Goal: Transaction & Acquisition: Purchase product/service

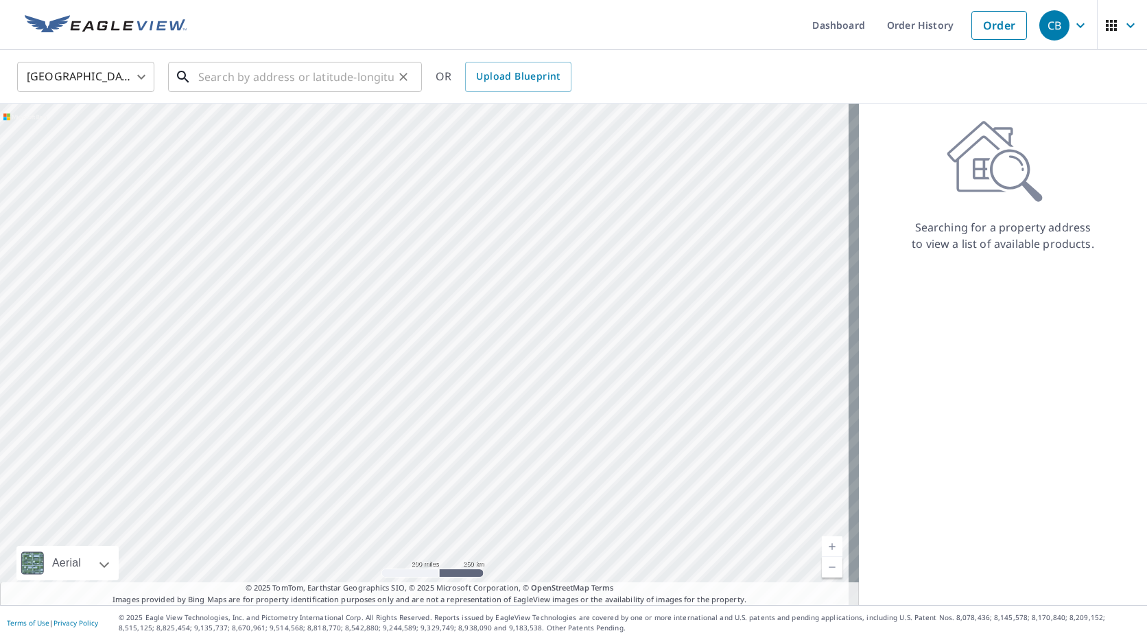
click at [221, 78] on input "text" at bounding box center [296, 77] width 196 height 38
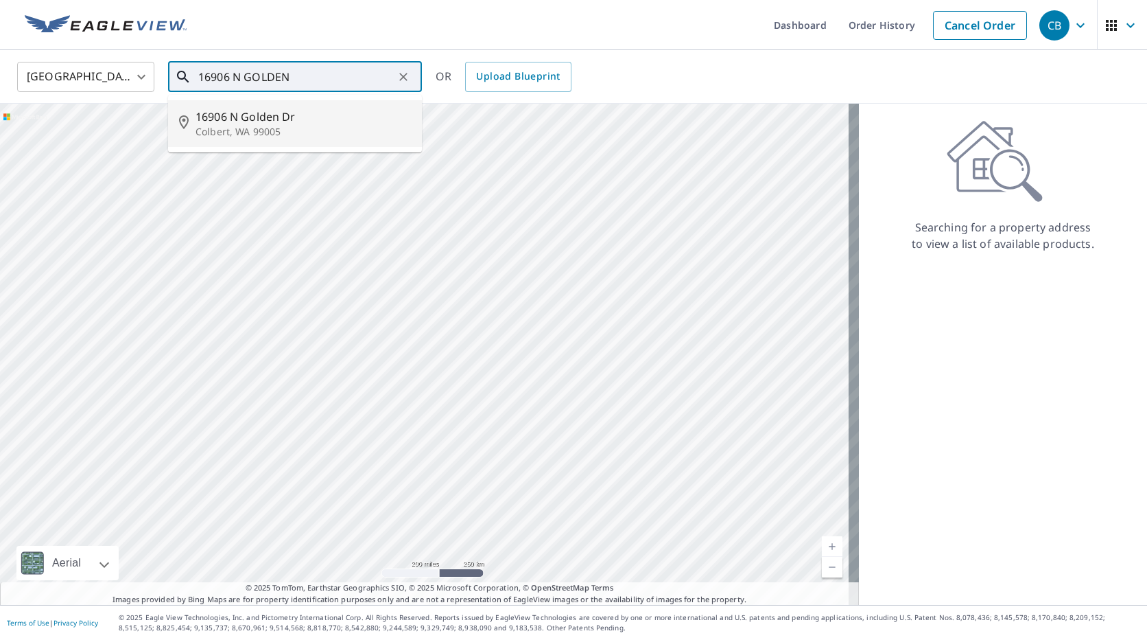
click at [250, 120] on span "16906 N Golden Dr" at bounding box center [303, 116] width 215 height 16
type input "[STREET_ADDRESS][PERSON_NAME]"
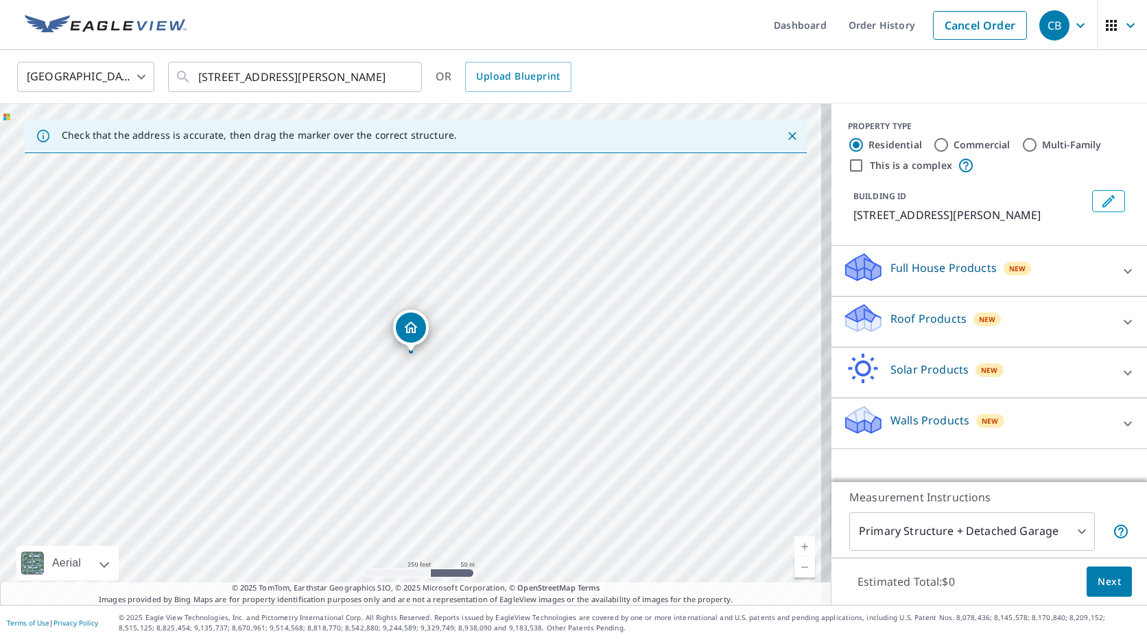
click at [878, 322] on div "Roof Products New" at bounding box center [977, 321] width 269 height 39
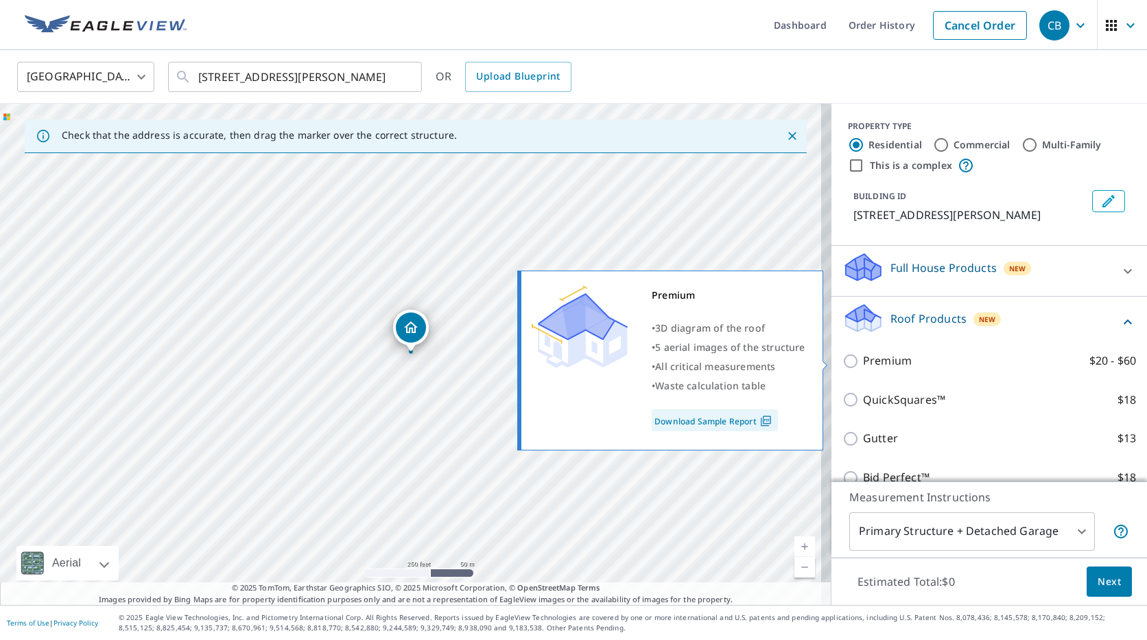
click at [847, 360] on input "Premium $20 - $60" at bounding box center [853, 361] width 21 height 16
checkbox input "true"
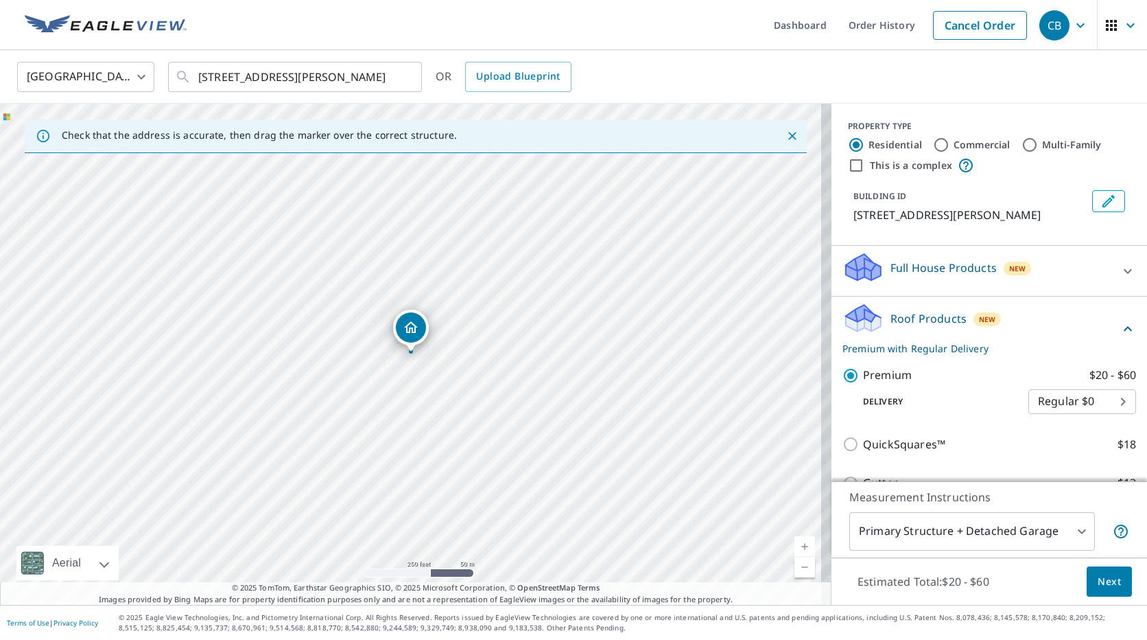
click at [1072, 532] on body "CB CB Dashboard Order History Cancel Order CB [GEOGRAPHIC_DATA] [GEOGRAPHIC_DAT…" at bounding box center [573, 320] width 1147 height 640
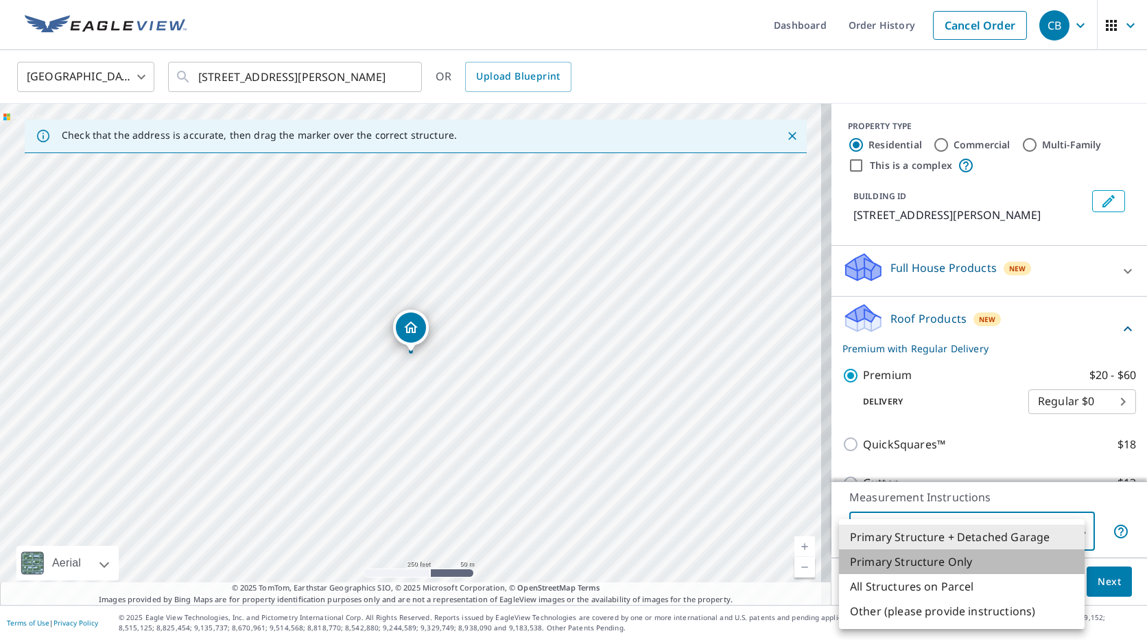
click at [974, 561] on li "Primary Structure Only" at bounding box center [962, 561] width 246 height 25
type input "2"
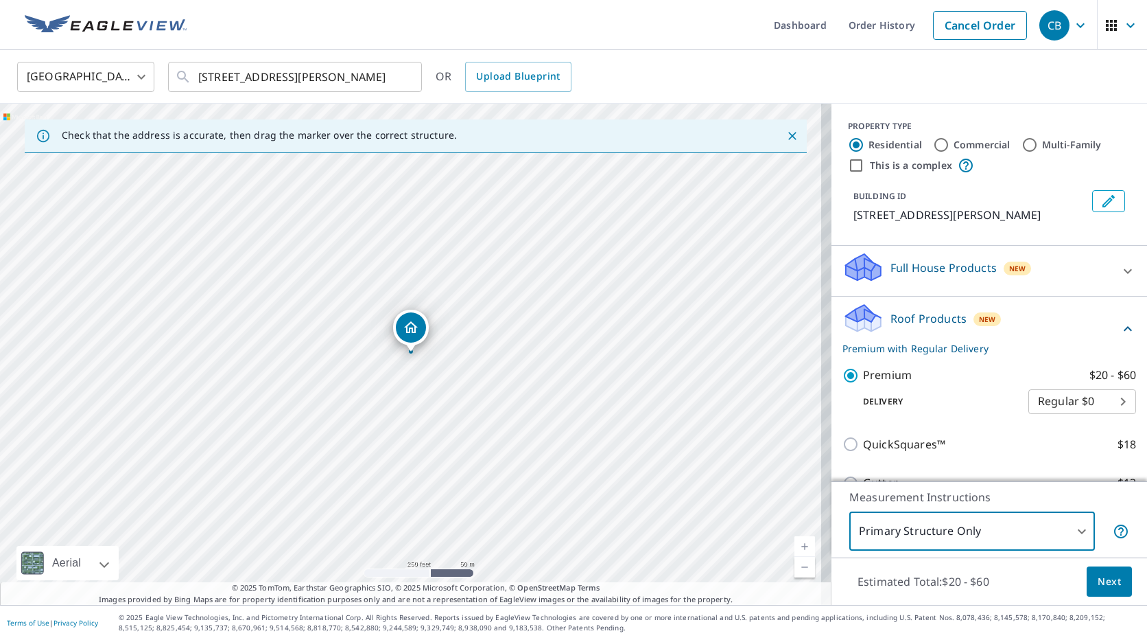
click at [1100, 581] on span "Next" at bounding box center [1109, 581] width 23 height 17
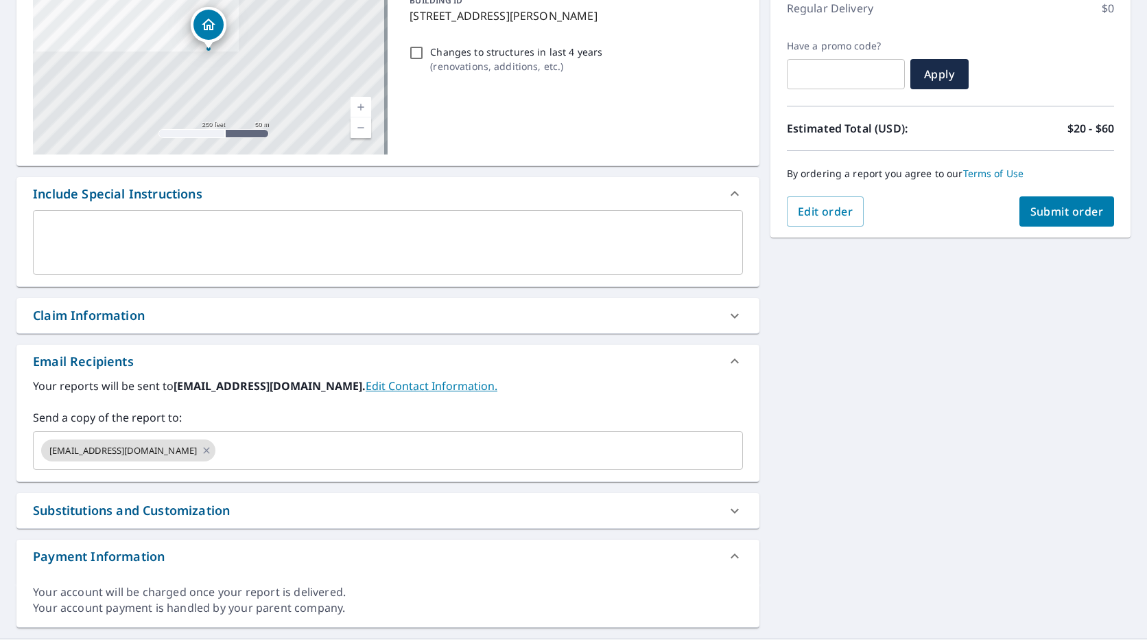
scroll to position [206, 0]
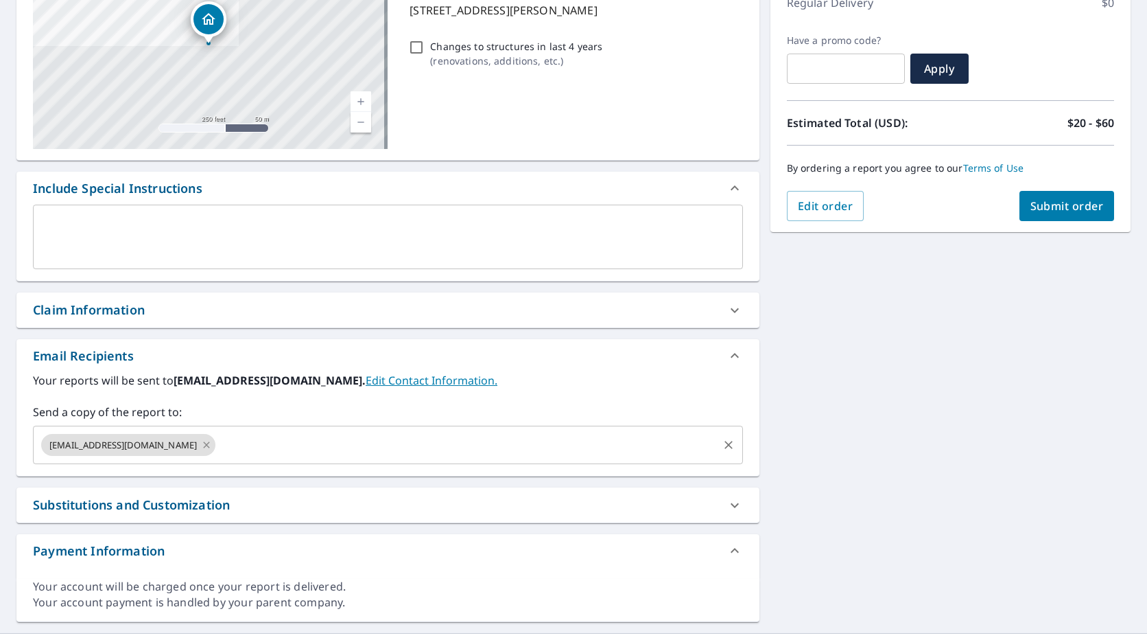
click at [201, 443] on icon at bounding box center [206, 444] width 11 height 15
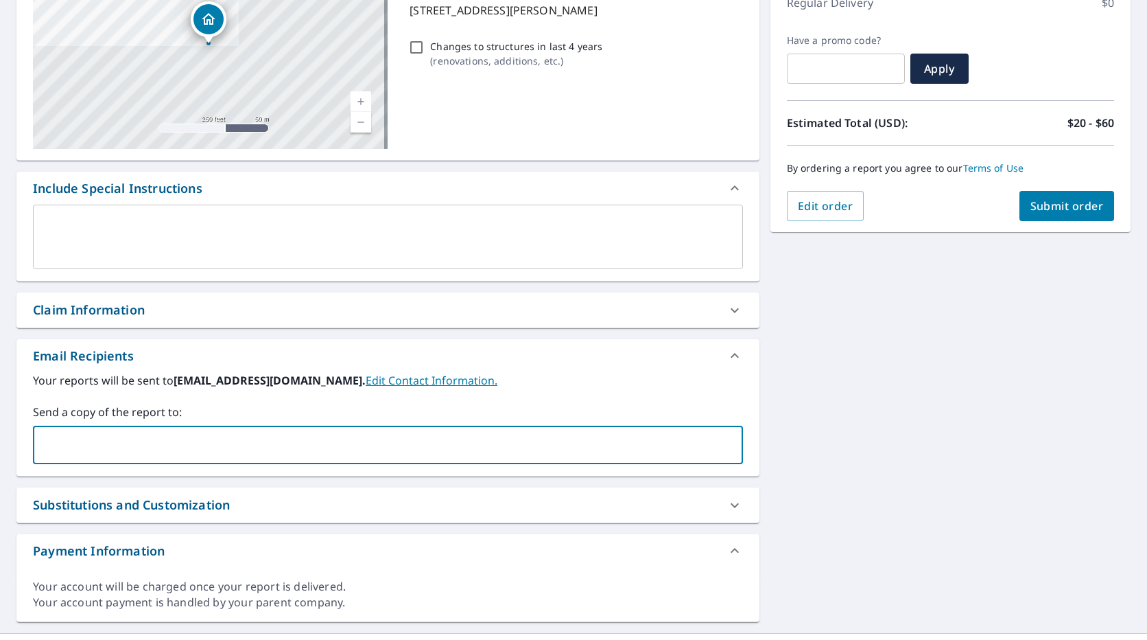
click at [49, 440] on input "text" at bounding box center [377, 445] width 677 height 26
type input "[PERSON_NAME]@[PERSON_NAME]"
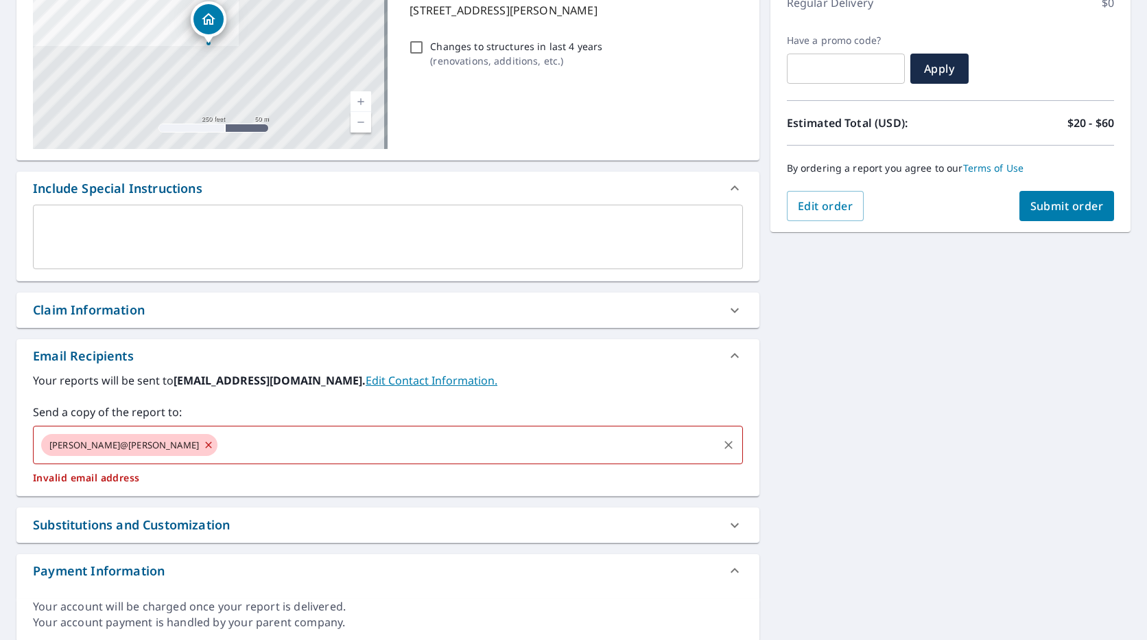
click at [203, 445] on icon at bounding box center [208, 444] width 11 height 15
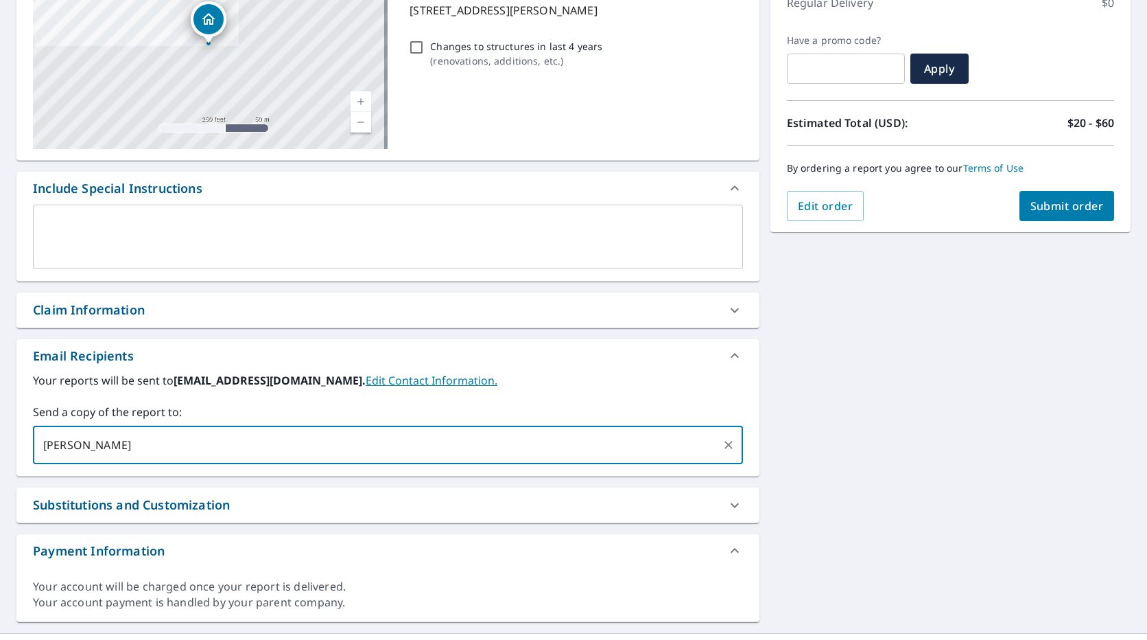
type input "[PERSON_NAME]@[PERSON_NAME]"
type input "R"
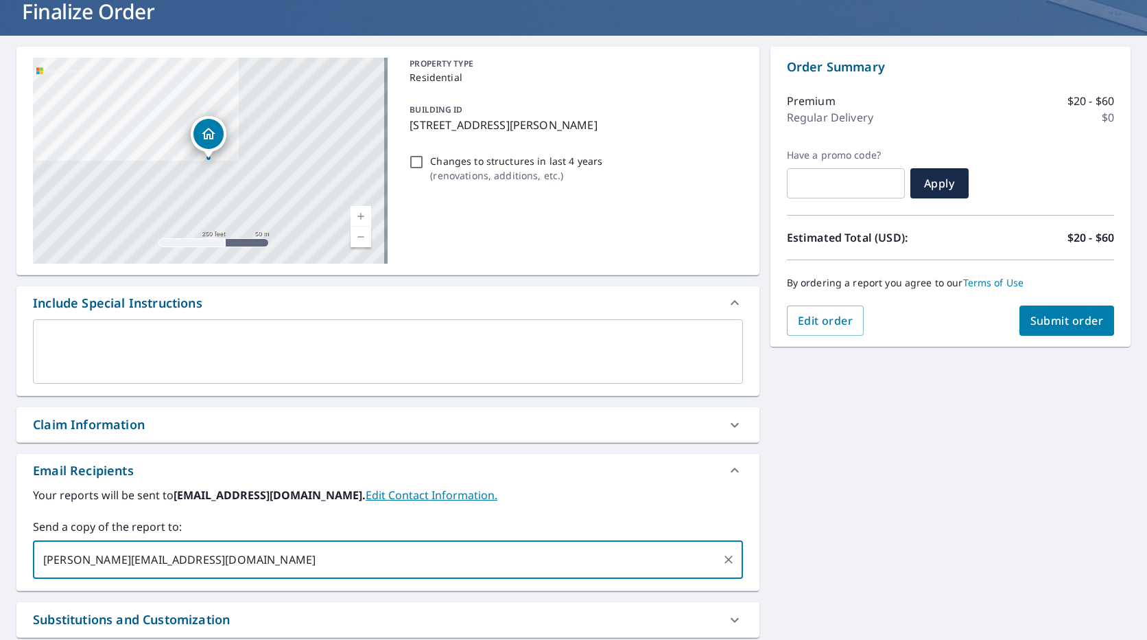
scroll to position [69, 0]
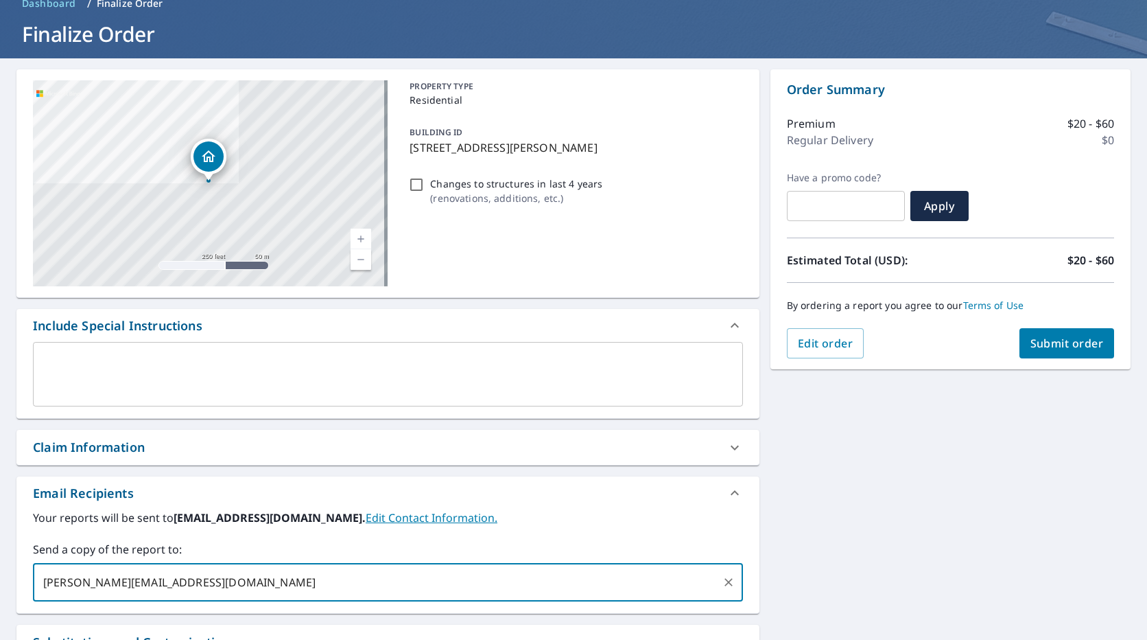
type input "[PERSON_NAME][EMAIL_ADDRESS][DOMAIN_NAME]"
click at [1061, 335] on button "Submit order" at bounding box center [1067, 343] width 95 height 30
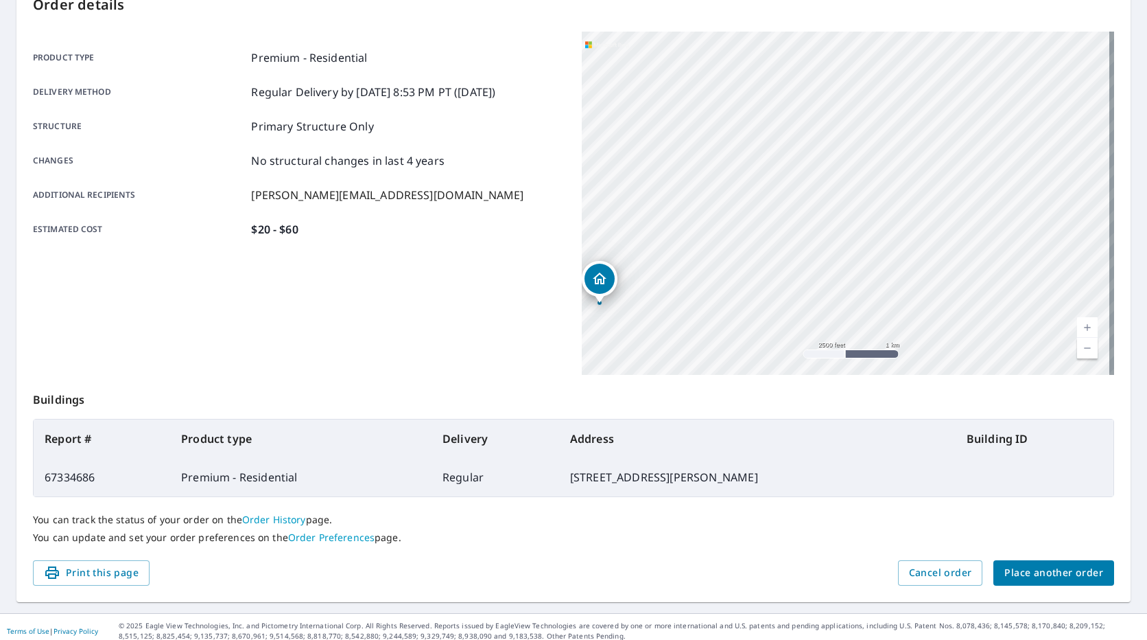
scroll to position [168, 0]
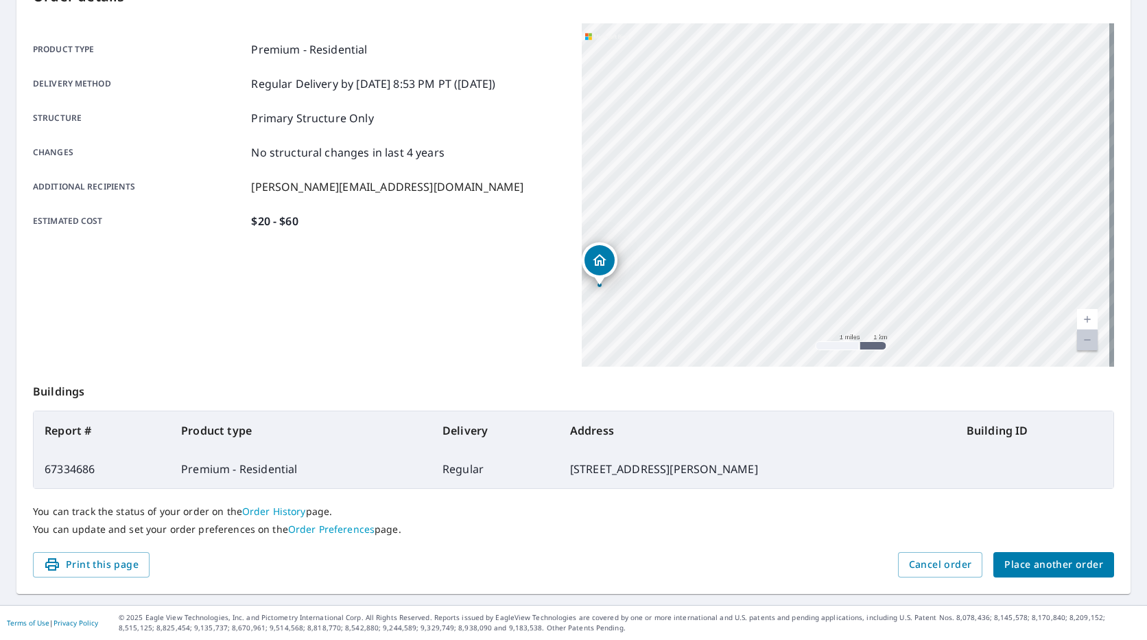
click at [599, 257] on icon "Dropped pin, building 1, Residential property, 16906 N Golden Dr Colbert, WA 99…" at bounding box center [599, 260] width 16 height 16
drag, startPoint x: 817, startPoint y: 182, endPoint x: 1019, endPoint y: 169, distance: 202.2
click at [1019, 170] on div "[STREET_ADDRESS][PERSON_NAME]" at bounding box center [848, 194] width 532 height 343
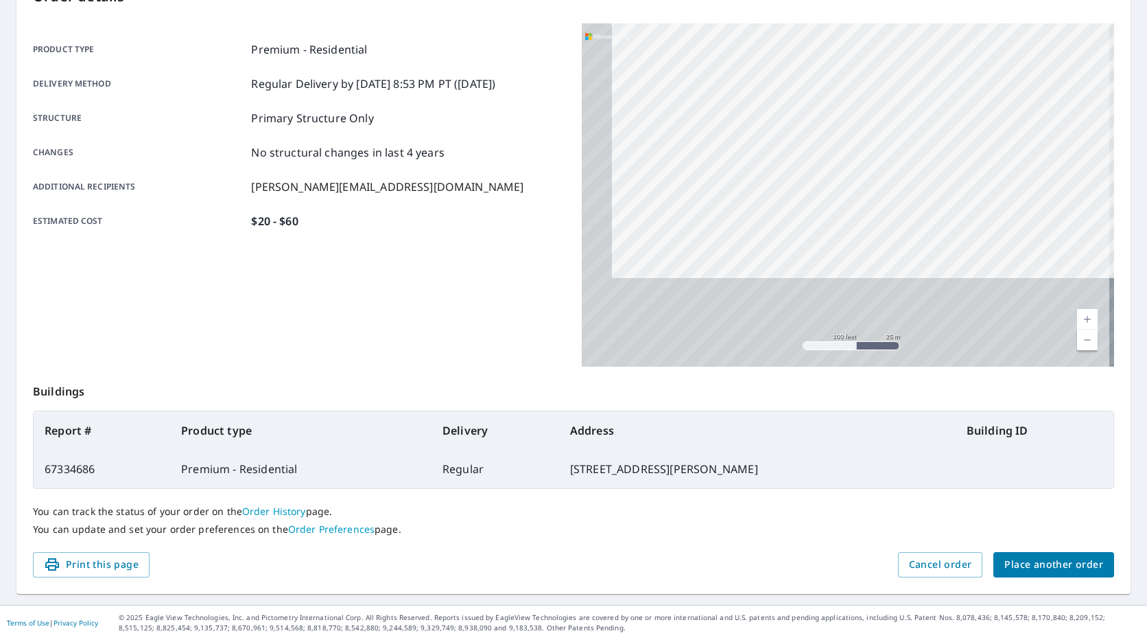
drag, startPoint x: 694, startPoint y: 272, endPoint x: 755, endPoint y: 106, distance: 176.9
click at [754, 108] on div "[STREET_ADDRESS][PERSON_NAME]" at bounding box center [848, 194] width 532 height 343
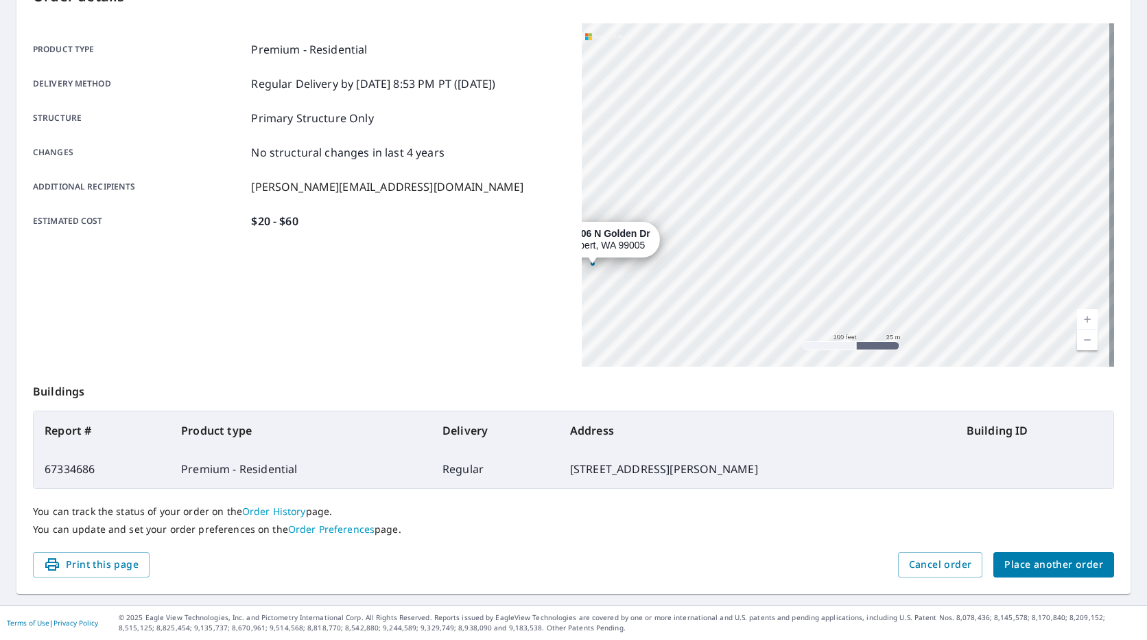
drag, startPoint x: 707, startPoint y: 251, endPoint x: 827, endPoint y: 124, distance: 175.2
click at [826, 124] on div "[STREET_ADDRESS][PERSON_NAME]" at bounding box center [848, 194] width 532 height 343
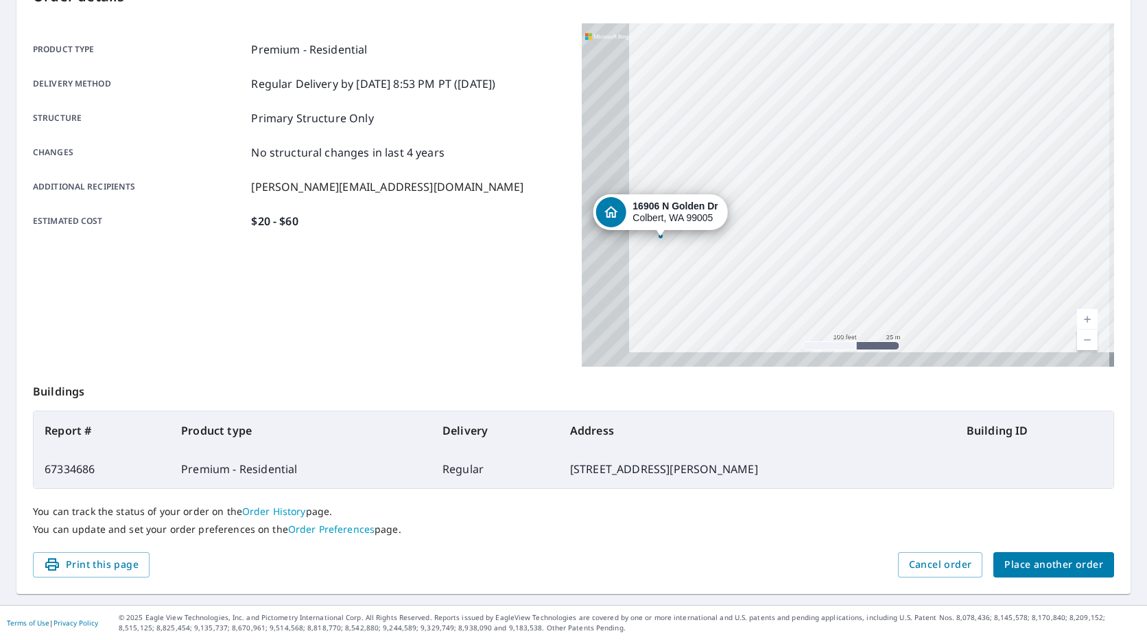
drag, startPoint x: 719, startPoint y: 165, endPoint x: 797, endPoint y: 143, distance: 81.2
click at [798, 137] on div "[STREET_ADDRESS][PERSON_NAME]" at bounding box center [848, 194] width 532 height 343
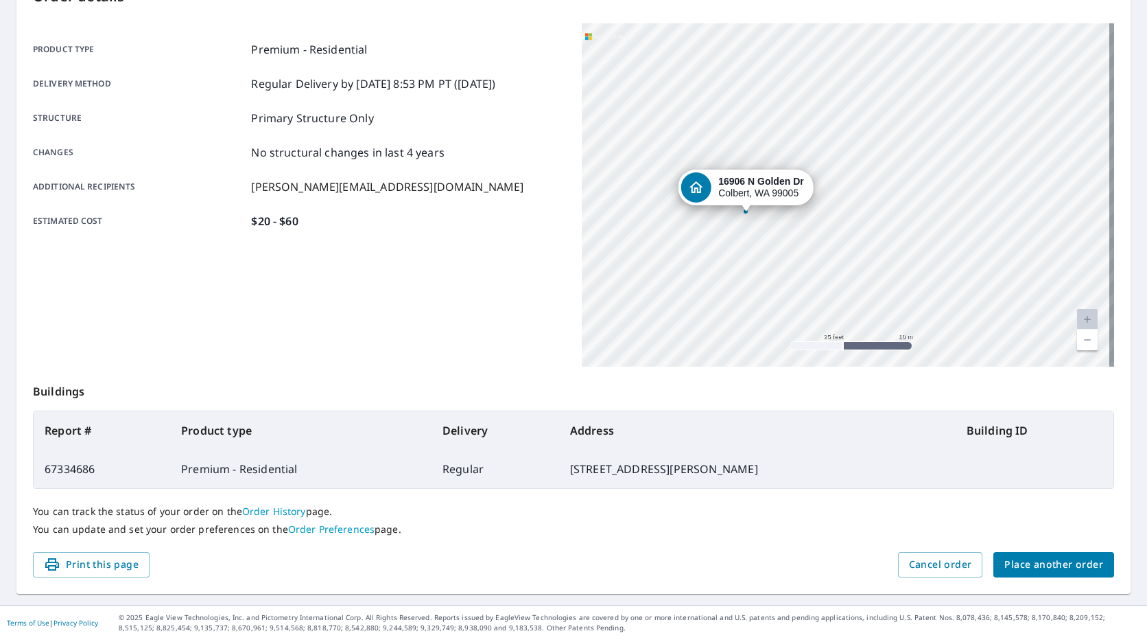
drag, startPoint x: 696, startPoint y: 179, endPoint x: 750, endPoint y: 177, distance: 54.2
click at [750, 177] on strong "16906 N Golden Dr" at bounding box center [761, 181] width 86 height 11
